Goal: Transaction & Acquisition: Download file/media

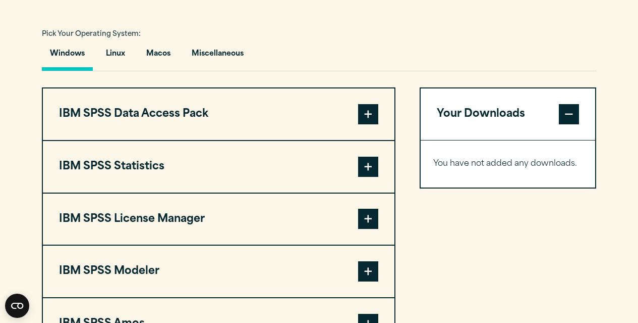
scroll to position [757, 0]
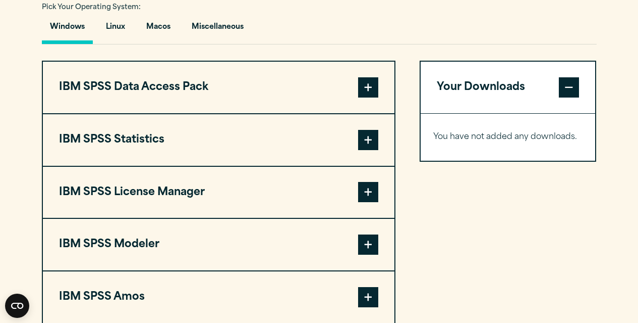
click at [364, 138] on span at bounding box center [368, 140] width 20 height 20
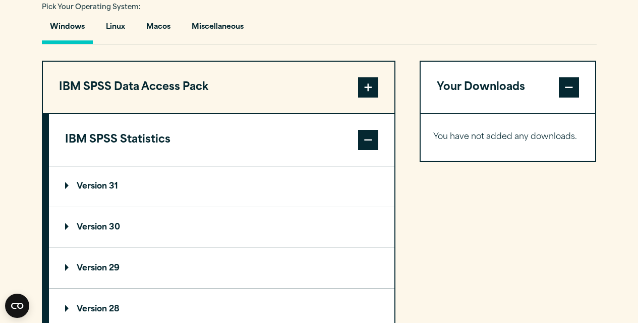
click at [164, 273] on summary "Version 29" at bounding box center [222, 268] width 346 height 40
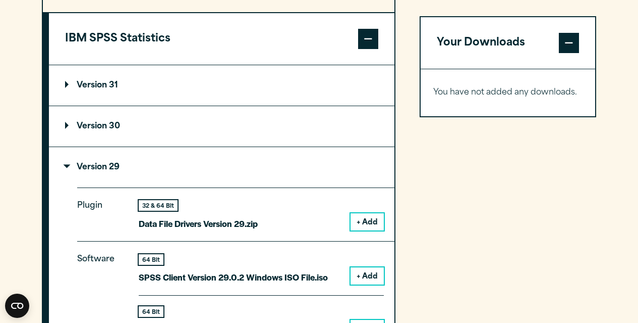
scroll to position [1009, 0]
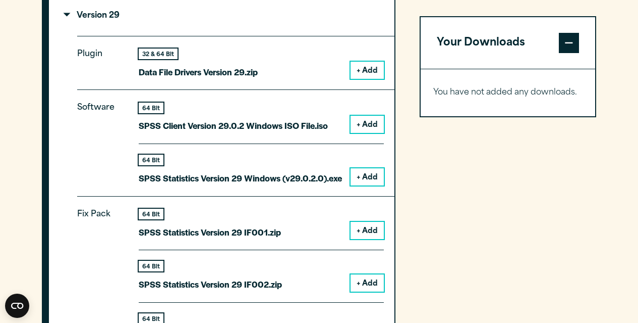
click at [370, 178] on button "+ Add" at bounding box center [367, 176] width 33 height 17
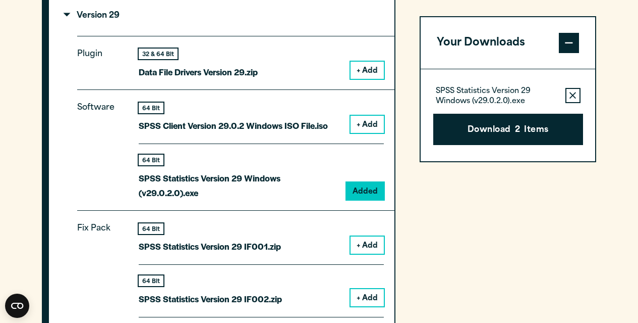
click at [572, 95] on icon "button" at bounding box center [573, 95] width 7 height 7
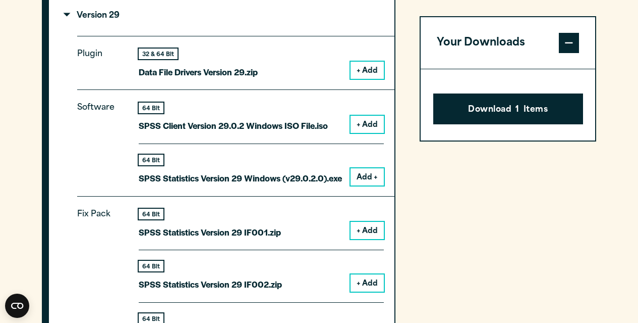
click at [577, 45] on span at bounding box center [569, 43] width 20 height 20
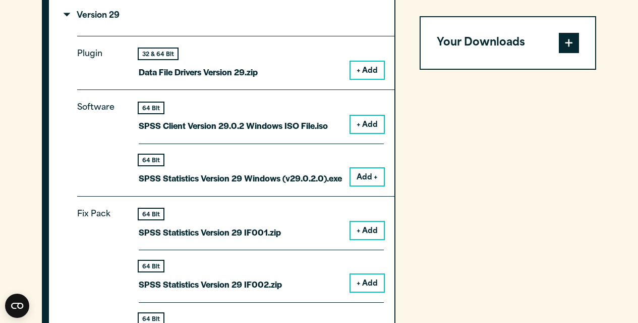
click at [577, 45] on span at bounding box center [569, 43] width 20 height 20
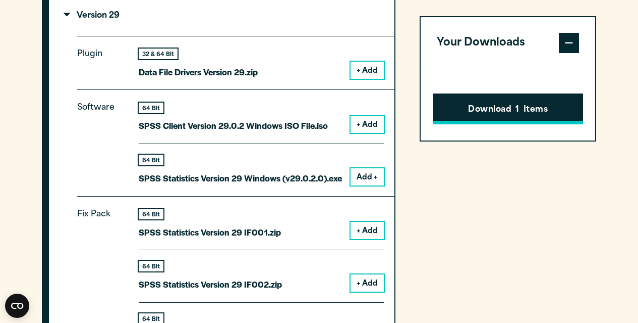
click at [550, 106] on button "Download 1 Items" at bounding box center [509, 108] width 150 height 31
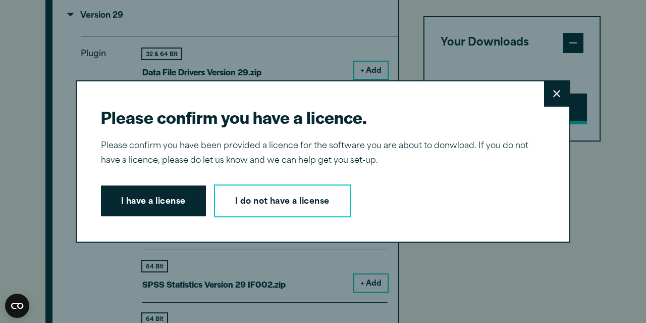
click at [550, 106] on div "Please confirm you have a licence. Close Please confirm you have been provided …" at bounding box center [323, 161] width 495 height 163
click at [553, 93] on icon at bounding box center [556, 93] width 7 height 7
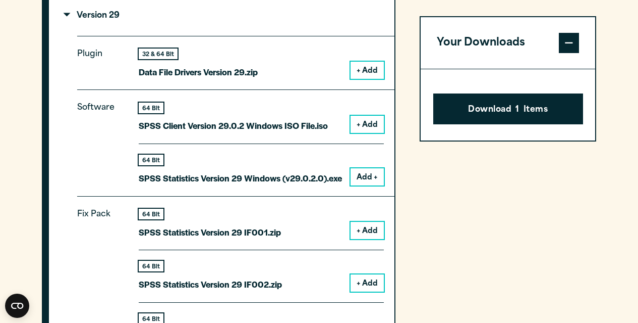
click at [357, 179] on button "Add +" at bounding box center [367, 176] width 33 height 17
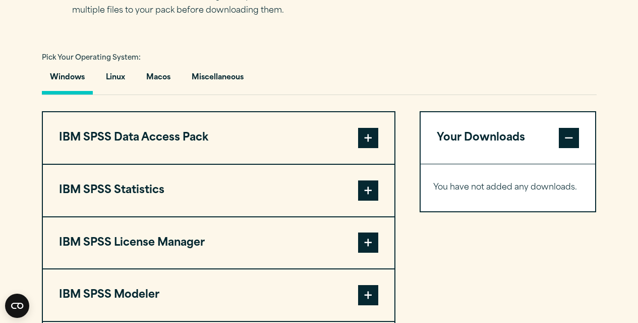
scroll to position [808, 0]
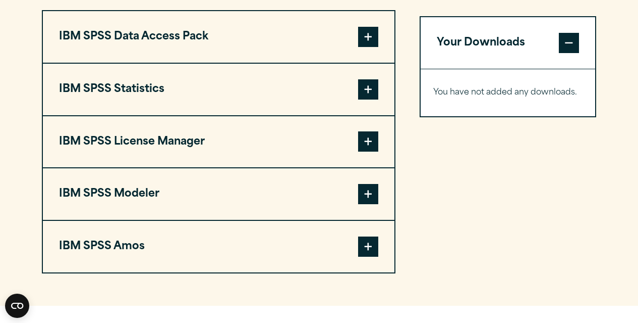
click at [269, 88] on button "IBM SPSS Statistics" at bounding box center [219, 89] width 352 height 51
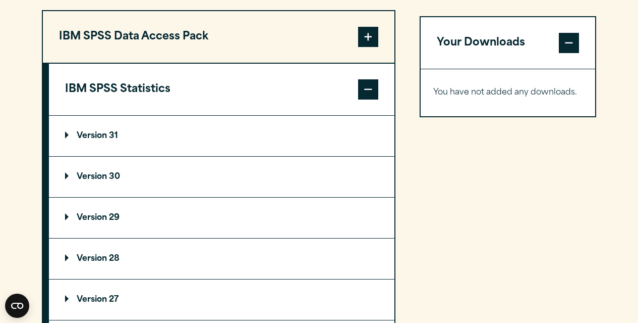
click at [195, 214] on summary "Version 29" at bounding box center [222, 217] width 346 height 40
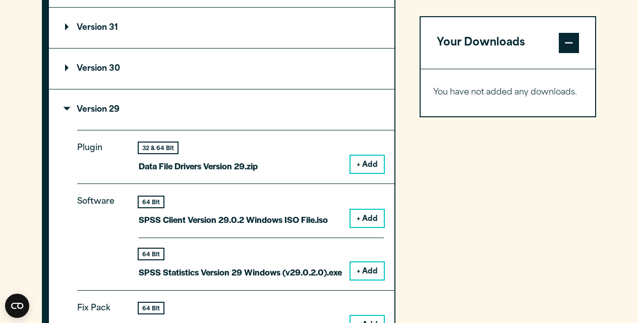
scroll to position [959, 0]
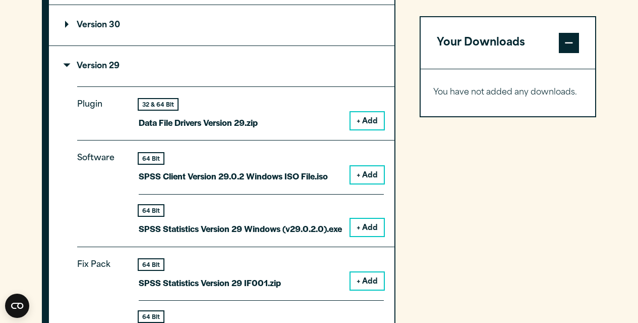
click at [353, 229] on button "+ Add" at bounding box center [367, 227] width 33 height 17
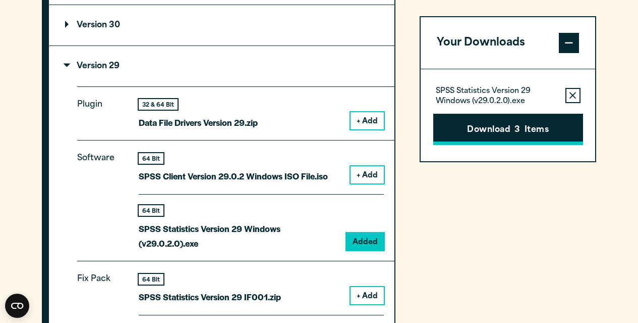
click at [530, 128] on button "Download 3 Items" at bounding box center [509, 129] width 150 height 31
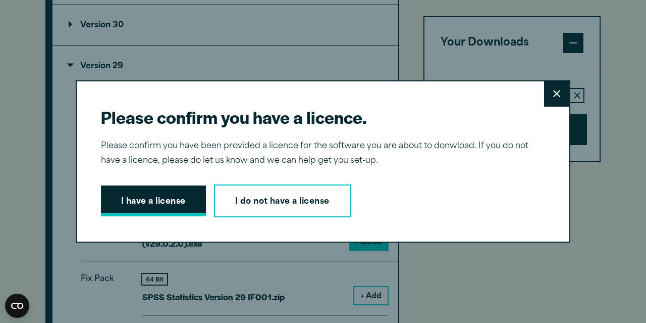
click at [150, 209] on button "I have a license" at bounding box center [153, 200] width 105 height 31
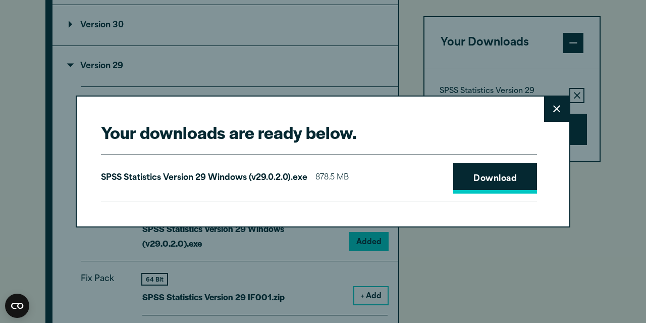
click at [470, 175] on link "Download" at bounding box center [495, 178] width 84 height 31
click at [555, 109] on icon at bounding box center [556, 109] width 7 height 8
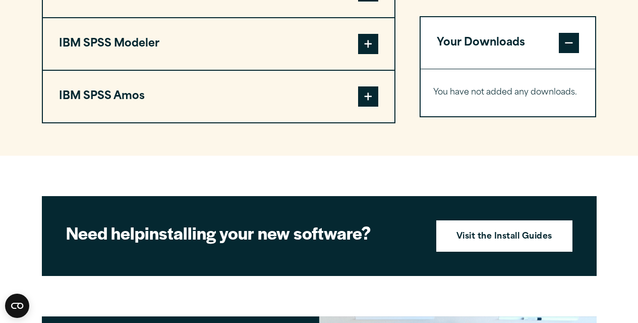
scroll to position [959, 0]
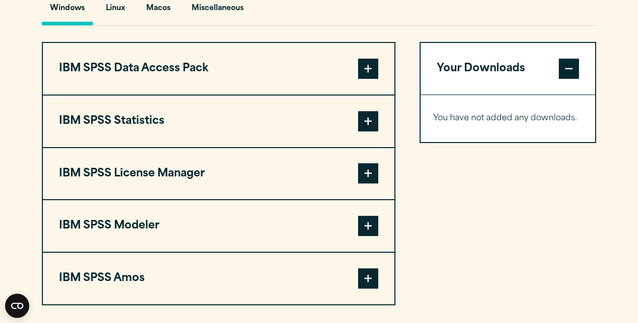
scroll to position [757, 0]
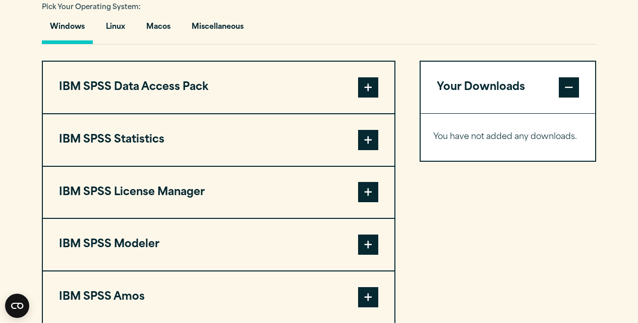
click at [68, 27] on button "Windows" at bounding box center [67, 29] width 51 height 29
click at [375, 139] on span at bounding box center [368, 140] width 20 height 20
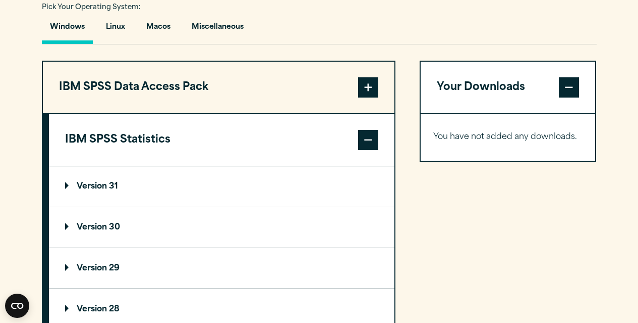
click at [323, 264] on summary "Version 29" at bounding box center [222, 268] width 346 height 40
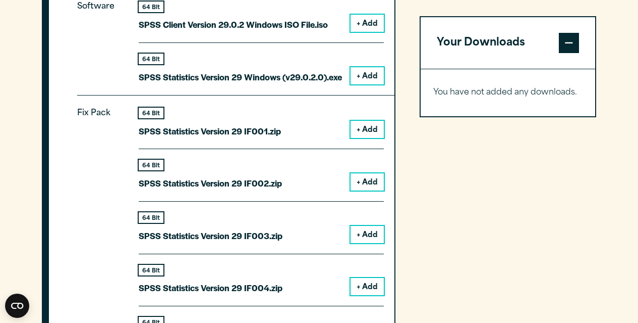
scroll to position [908, 0]
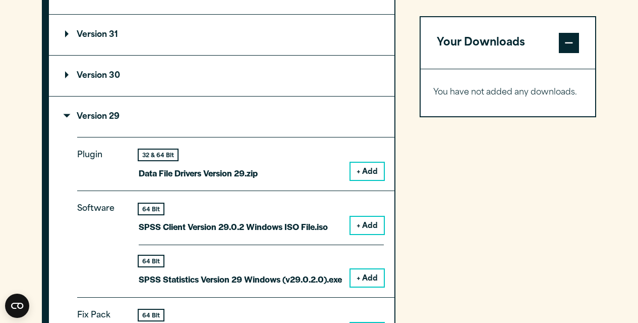
click at [363, 278] on button "+ Add" at bounding box center [367, 277] width 33 height 17
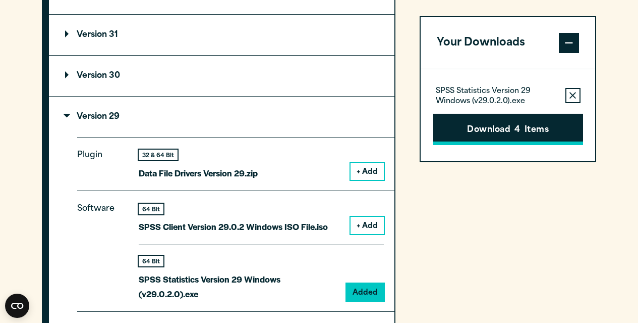
click at [506, 137] on button "Download 4 Items" at bounding box center [509, 129] width 150 height 31
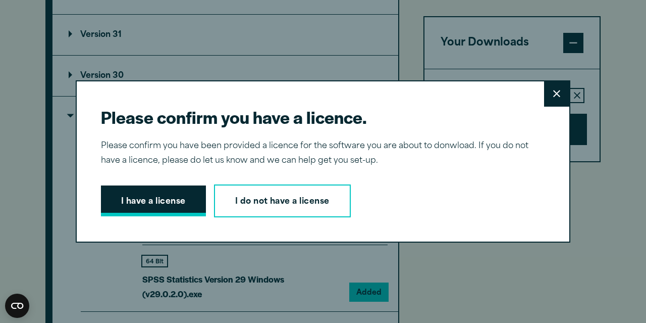
click at [144, 203] on button "I have a license" at bounding box center [153, 200] width 105 height 31
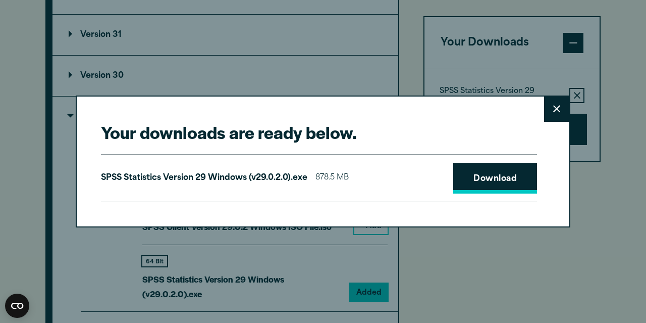
click at [461, 175] on link "Download" at bounding box center [495, 178] width 84 height 31
click at [553, 108] on icon at bounding box center [556, 108] width 7 height 7
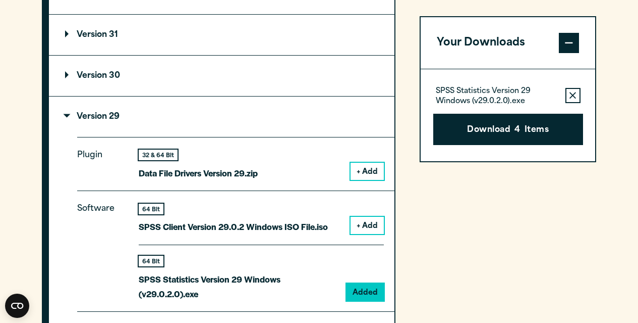
click at [567, 93] on button "Remove this item from your software download list" at bounding box center [573, 95] width 15 height 15
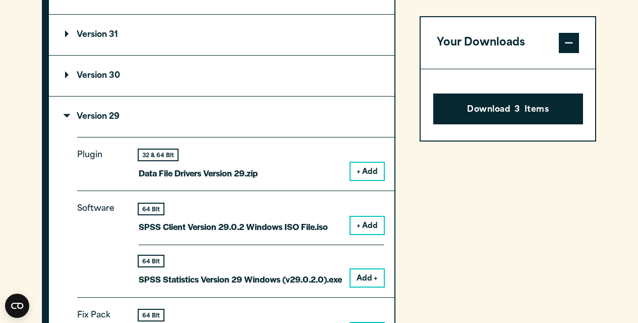
click at [202, 69] on summary "Version 30" at bounding box center [222, 76] width 346 height 40
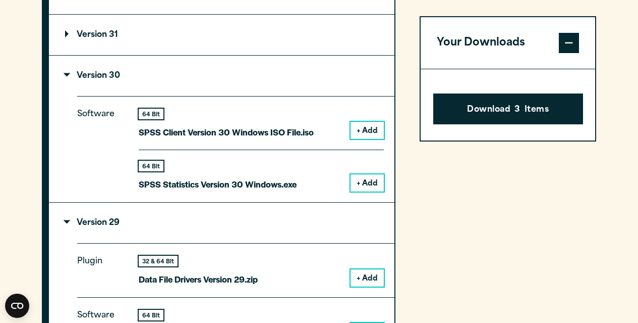
click at [202, 69] on summary "Version 30" at bounding box center [222, 76] width 346 height 40
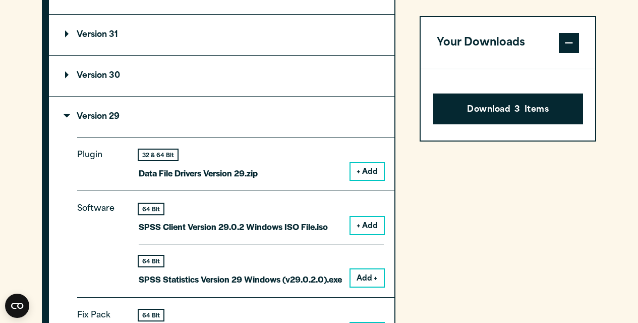
click at [114, 71] on summary "Version 30" at bounding box center [222, 76] width 346 height 40
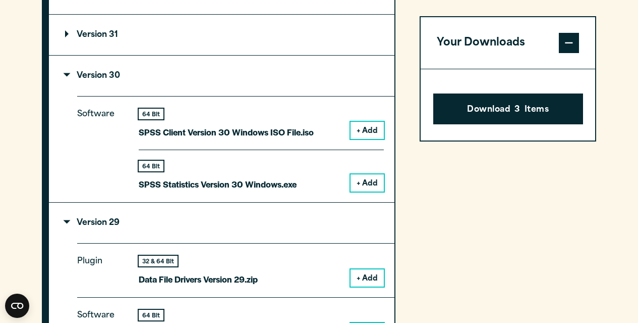
click at [366, 185] on button "+ Add" at bounding box center [367, 182] width 33 height 17
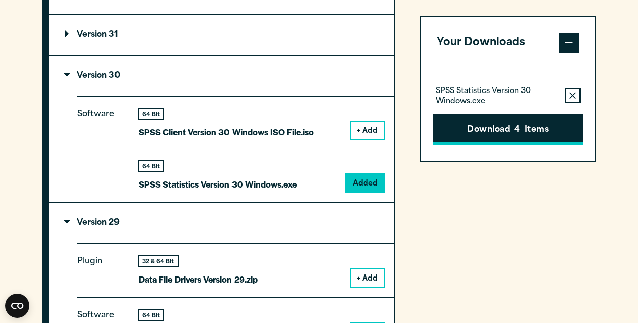
click at [477, 138] on button "Download 4 Items" at bounding box center [509, 129] width 150 height 31
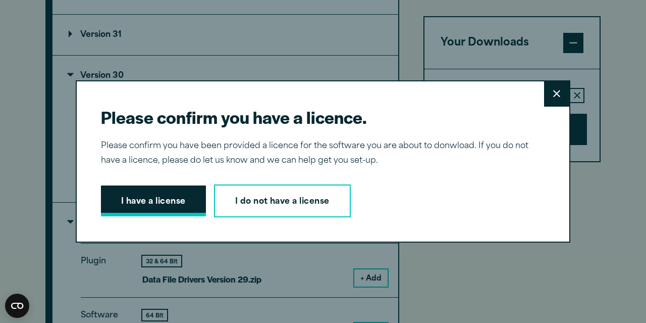
click at [163, 197] on button "I have a license" at bounding box center [153, 200] width 105 height 31
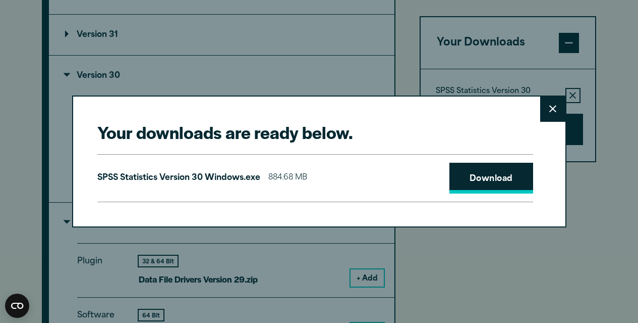
click at [485, 182] on link "Download" at bounding box center [492, 178] width 84 height 31
